Goal: Task Accomplishment & Management: Manage account settings

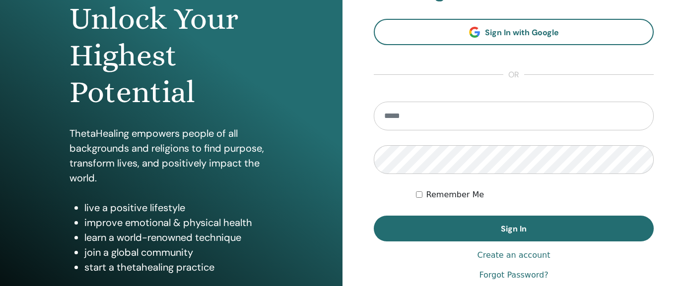
scroll to position [190, 0]
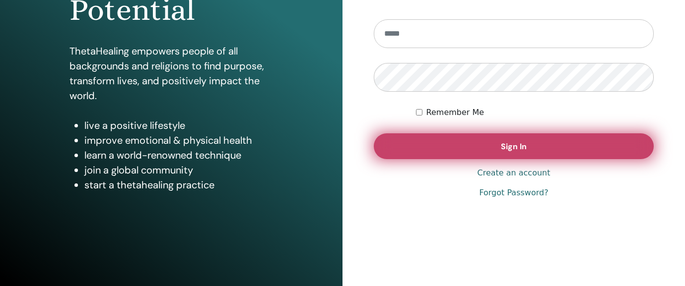
type input "**********"
click at [521, 149] on span "Sign In" at bounding box center [514, 146] width 26 height 10
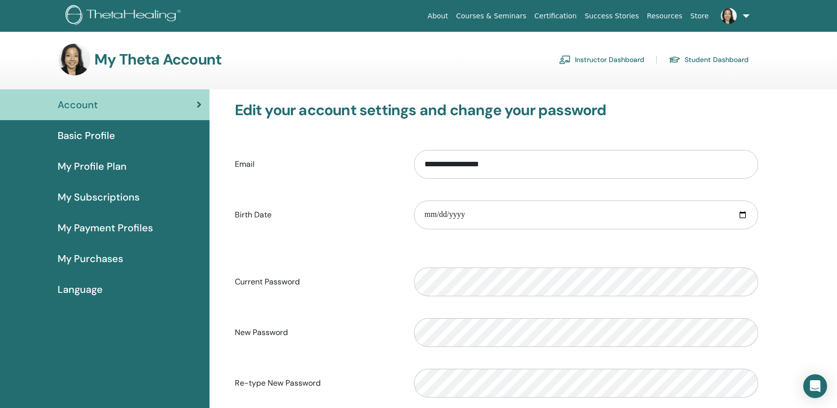
click at [599, 54] on link "Instructor Dashboard" at bounding box center [601, 60] width 85 height 16
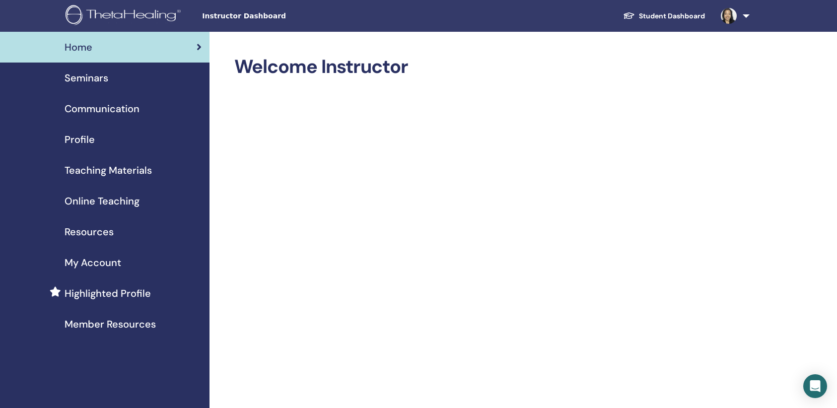
click at [86, 79] on span "Seminars" at bounding box center [87, 77] width 44 height 15
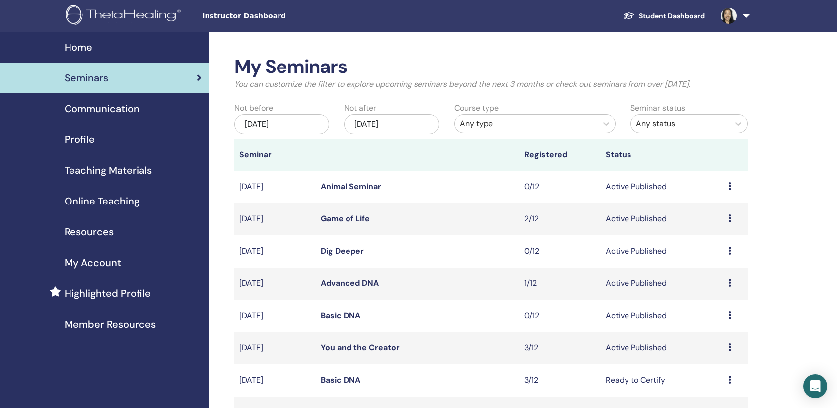
click at [380, 348] on link "You and the Creator" at bounding box center [360, 347] width 79 height 10
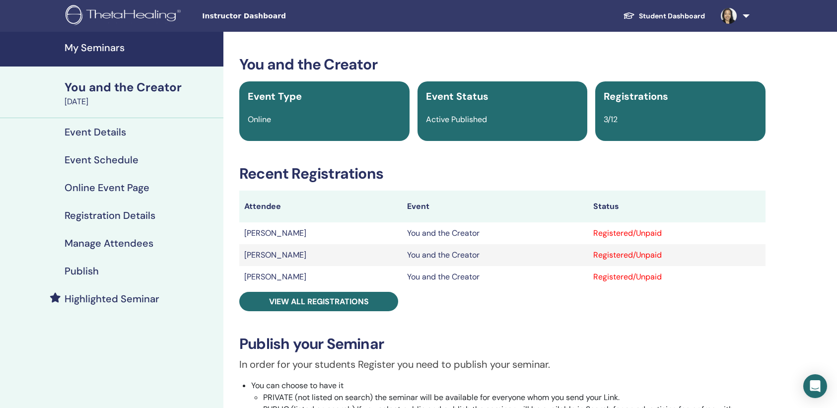
click at [108, 246] on h4 "Manage Attendees" at bounding box center [109, 243] width 89 height 12
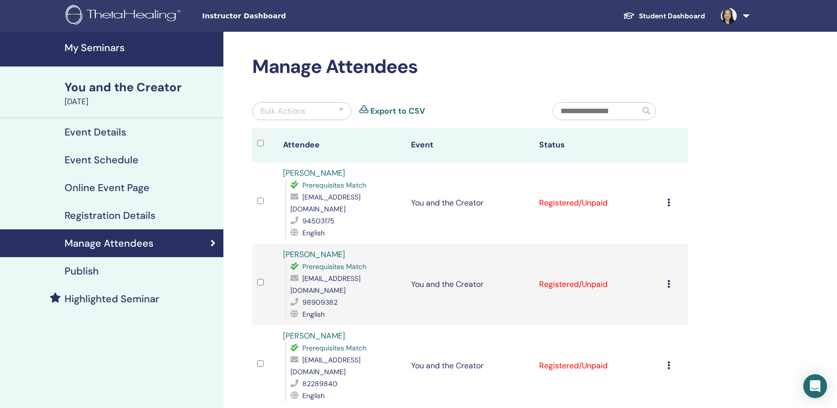
click at [667, 199] on icon at bounding box center [668, 203] width 3 height 8
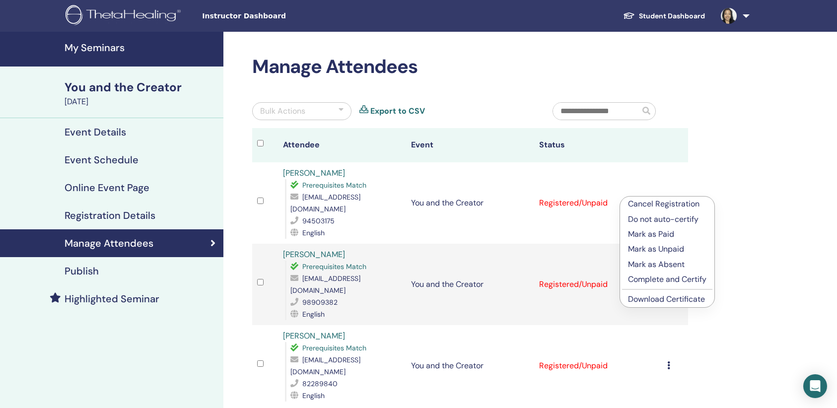
click at [672, 231] on p "Mark as Paid" at bounding box center [667, 234] width 78 height 12
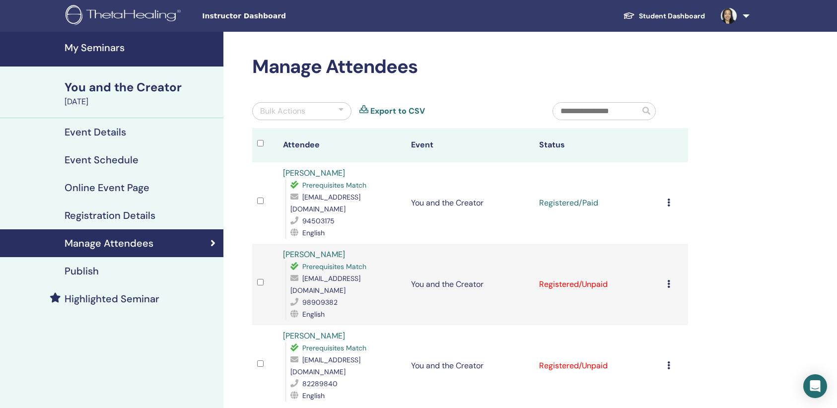
click at [669, 280] on icon at bounding box center [668, 284] width 3 height 8
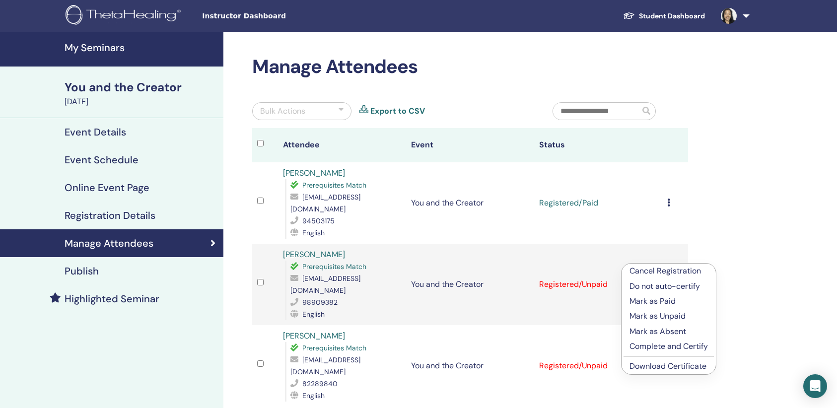
click at [660, 301] on p "Mark as Paid" at bounding box center [668, 301] width 78 height 12
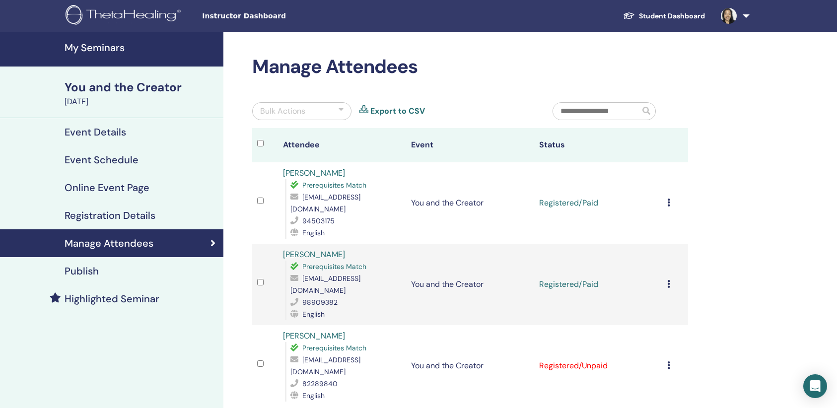
click at [671, 360] on div "Cancel Registration Do not auto-certify Mark as Paid Mark as Unpaid Mark as Abs…" at bounding box center [675, 366] width 16 height 12
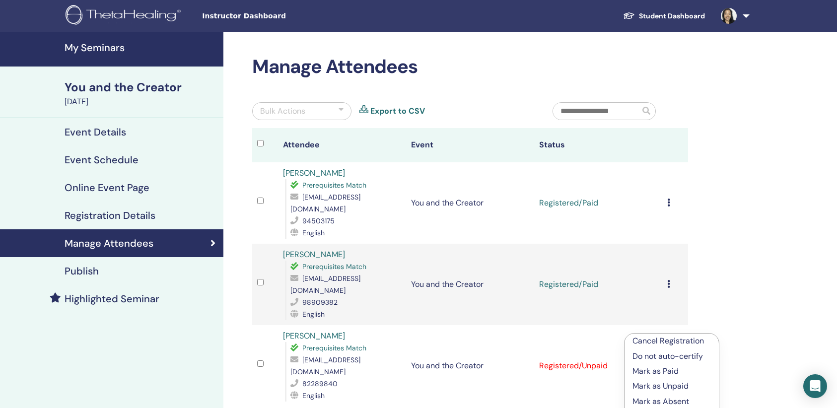
click at [654, 372] on p "Mark as Paid" at bounding box center [671, 371] width 78 height 12
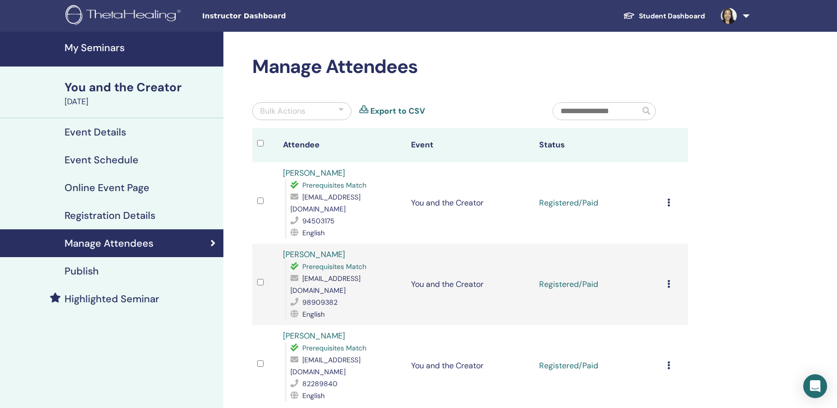
click at [670, 280] on icon at bounding box center [668, 284] width 3 height 8
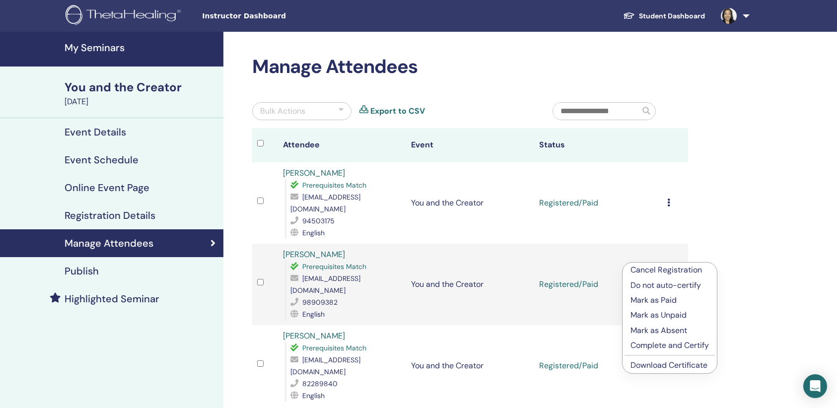
click at [663, 329] on p "Mark as Absent" at bounding box center [669, 331] width 78 height 12
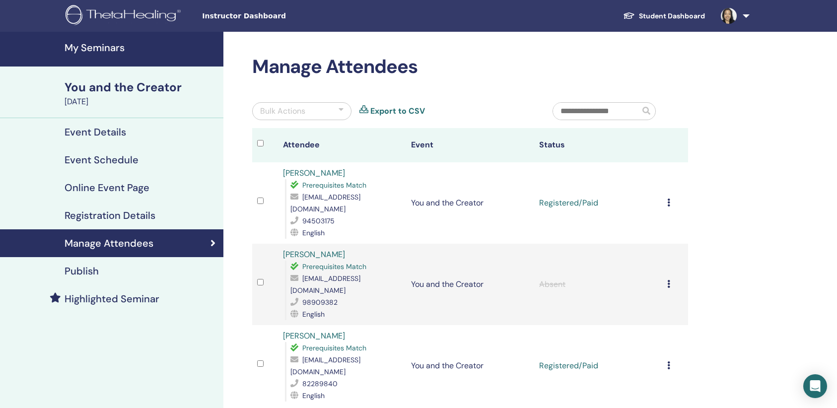
click at [671, 197] on div "Cancel Registration Do not auto-certify Mark as Paid Mark as Unpaid Mark as Abs…" at bounding box center [675, 203] width 16 height 12
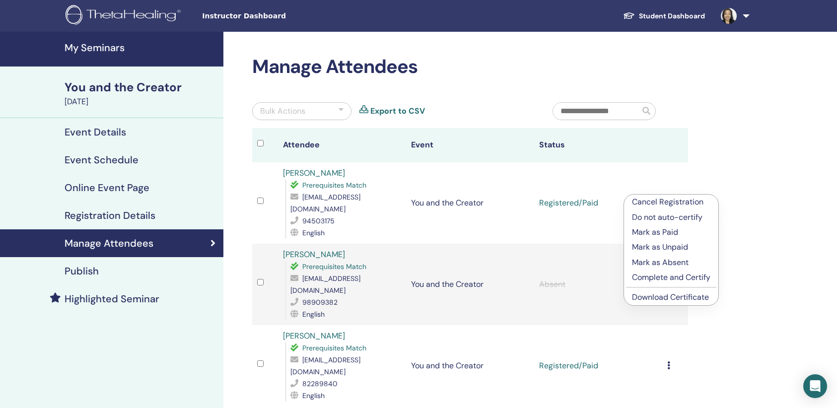
click at [680, 279] on p "Complete and Certify" at bounding box center [671, 277] width 78 height 12
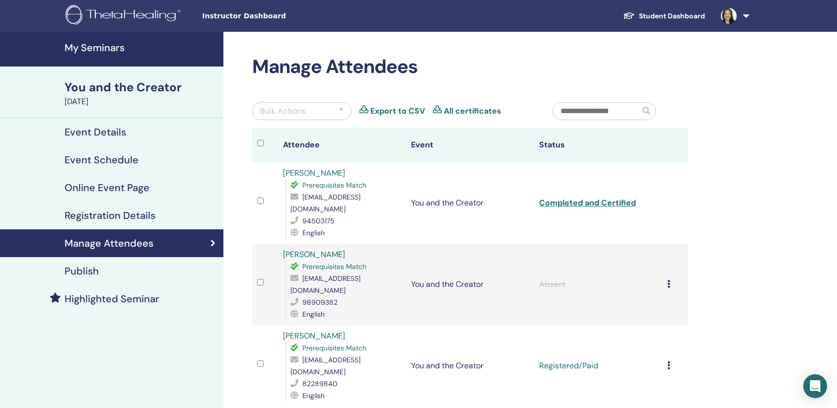
click at [670, 361] on icon at bounding box center [668, 365] width 3 height 8
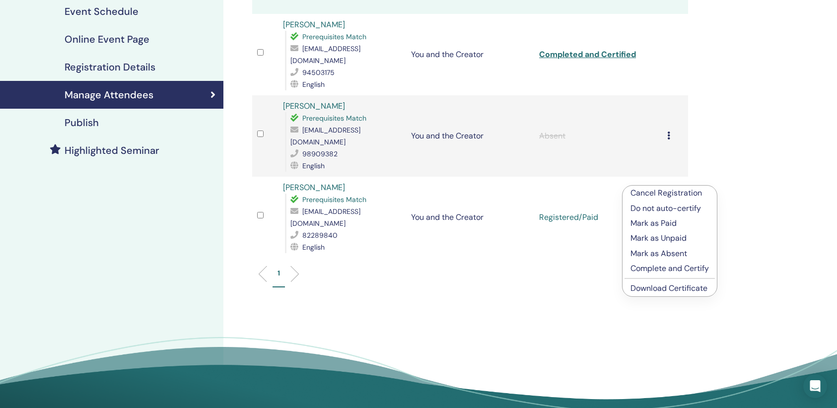
scroll to position [151, 0]
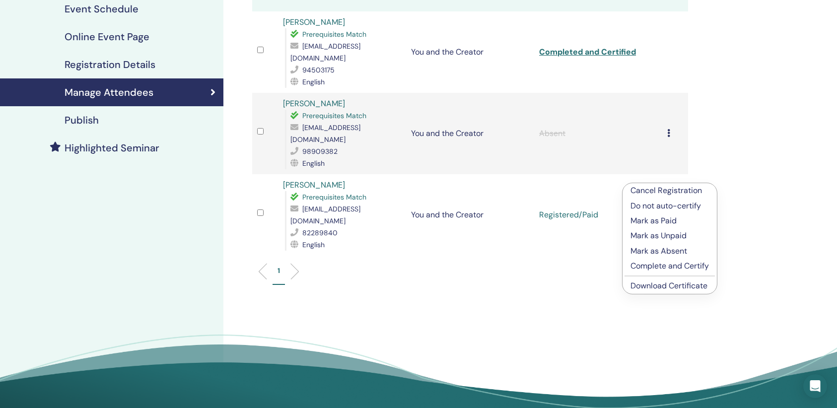
click at [667, 265] on p "Complete and Certify" at bounding box center [669, 266] width 78 height 12
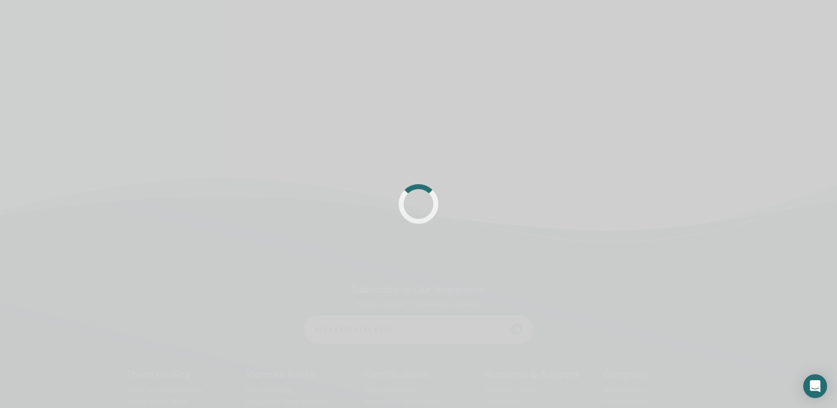
scroll to position [151, 0]
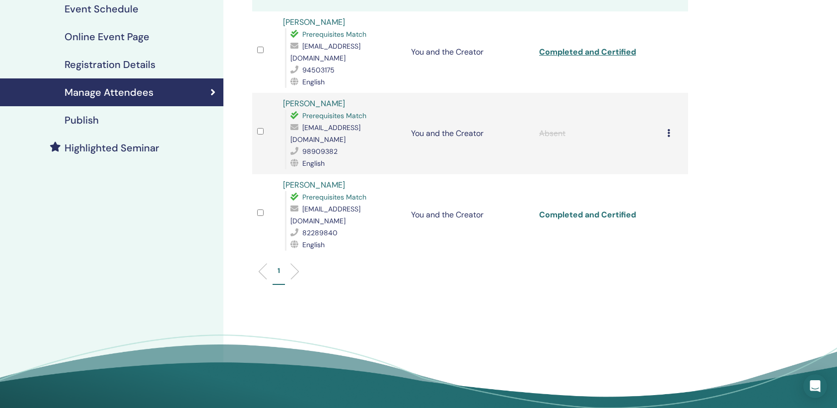
click at [596, 209] on link "Completed and Certified" at bounding box center [587, 214] width 97 height 10
click at [591, 47] on link "Completed and Certified" at bounding box center [587, 52] width 97 height 10
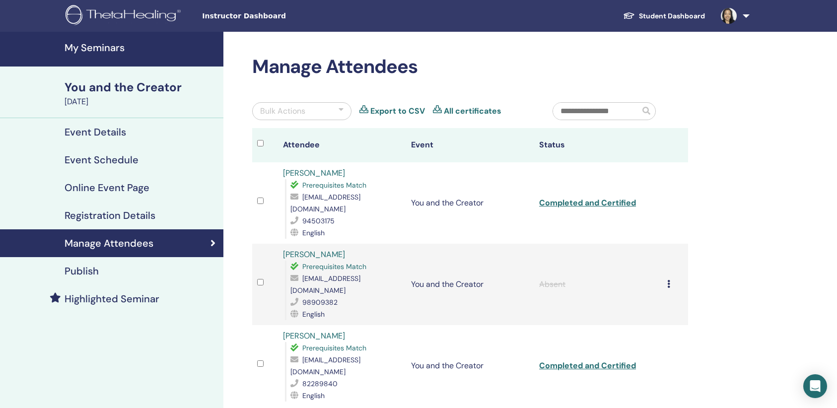
click at [732, 13] on img at bounding box center [729, 16] width 16 height 16
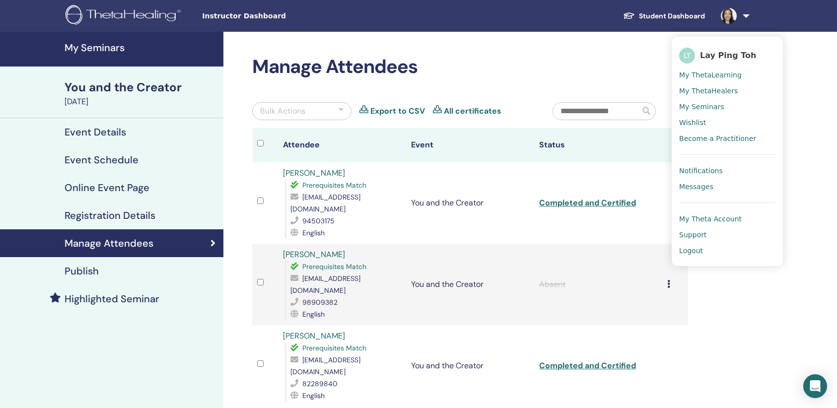
click at [696, 252] on span "Logout" at bounding box center [691, 250] width 24 height 9
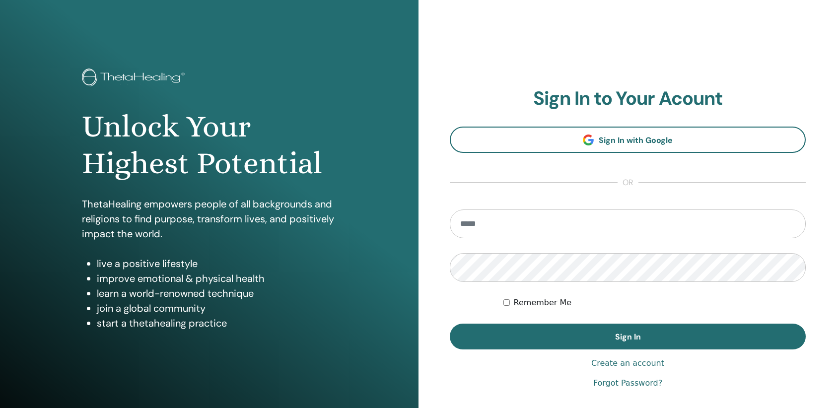
type input "**********"
click at [576, 51] on div "**********" at bounding box center [627, 238] width 418 height 476
